Goal: Find specific page/section: Find specific page/section

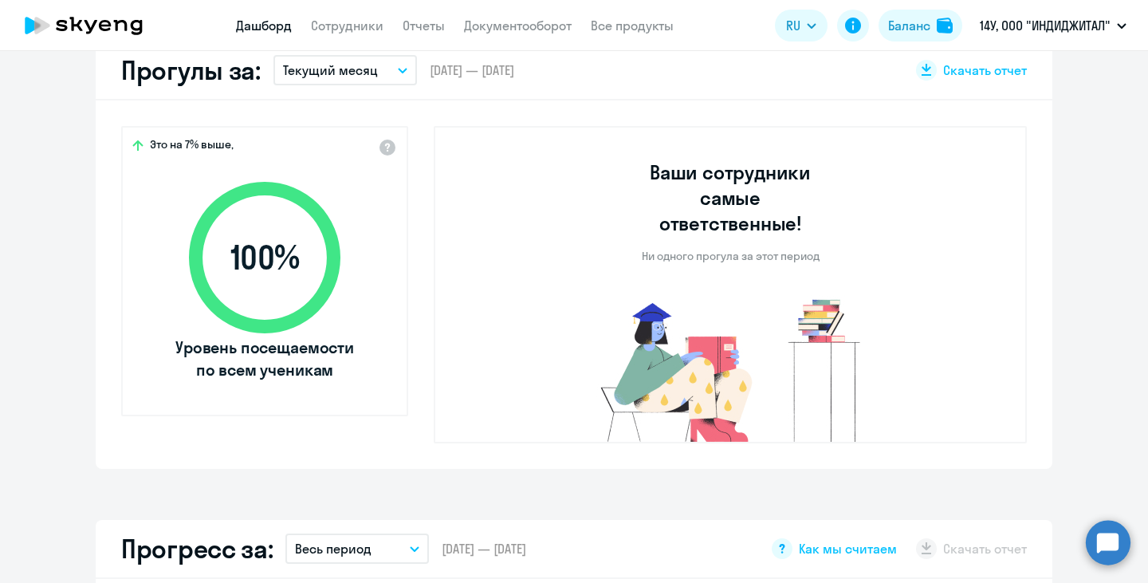
select select "30"
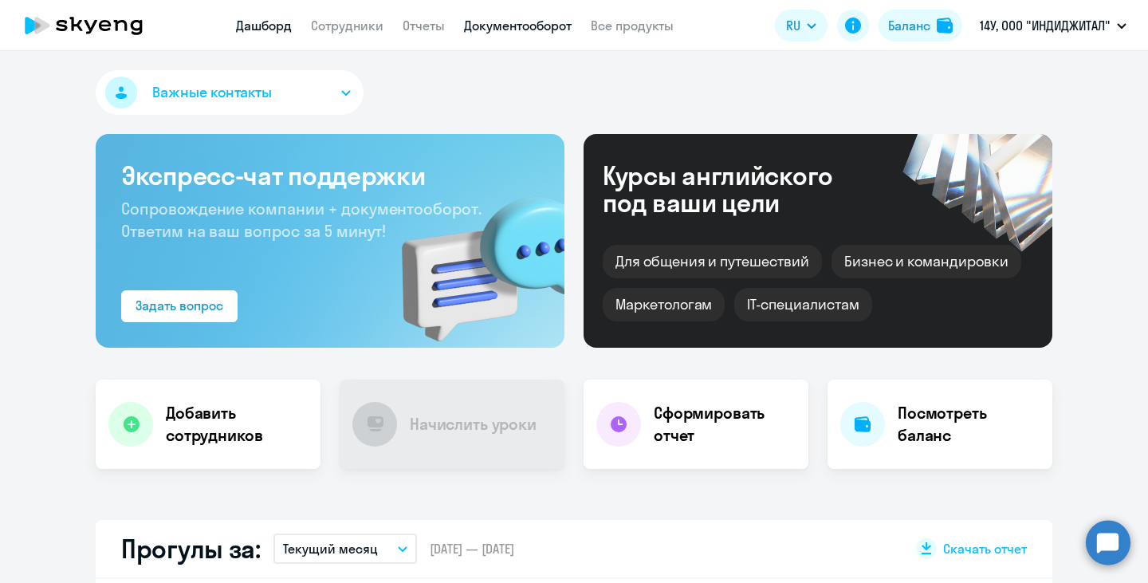
click at [525, 28] on link "Документооборот" at bounding box center [518, 26] width 108 height 16
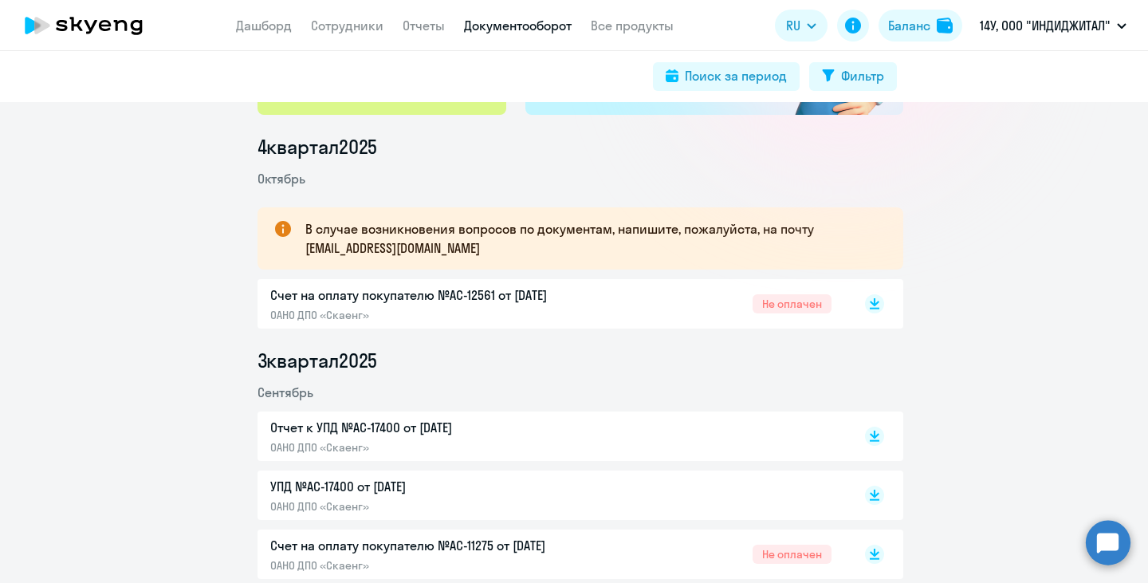
scroll to position [239, 0]
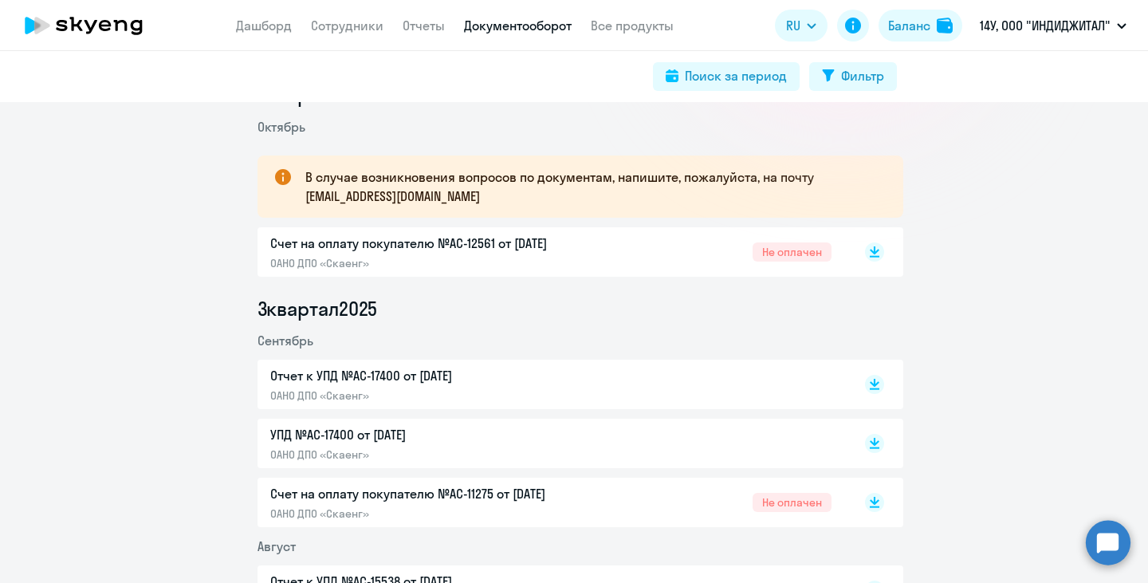
click at [521, 246] on p "Счет на оплату покупателю №AC-12561 от [DATE]" at bounding box center [437, 243] width 335 height 19
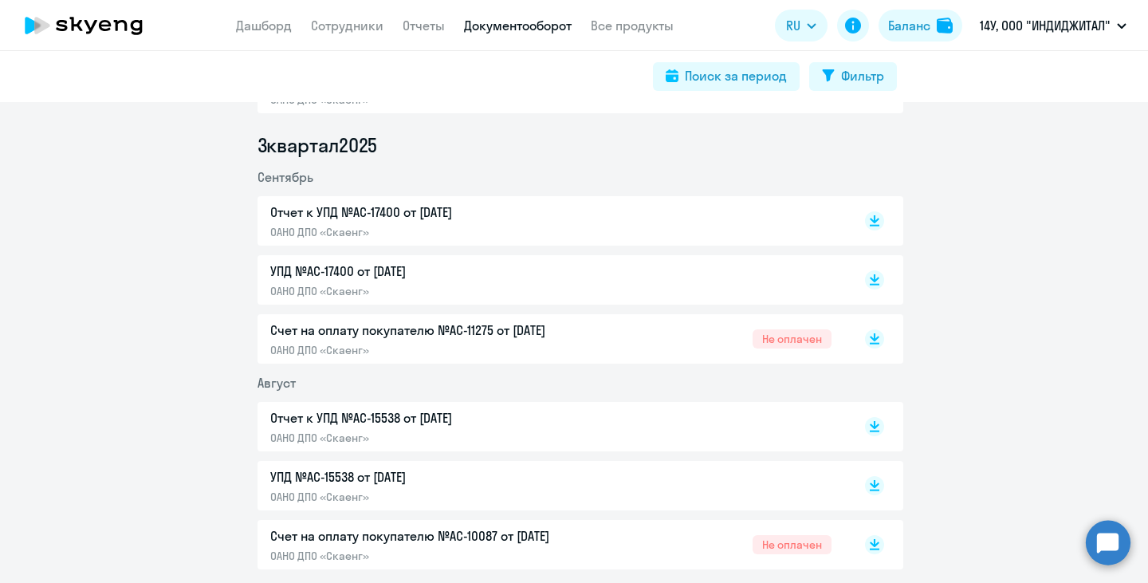
scroll to position [0, 0]
